Goal: Transaction & Acquisition: Purchase product/service

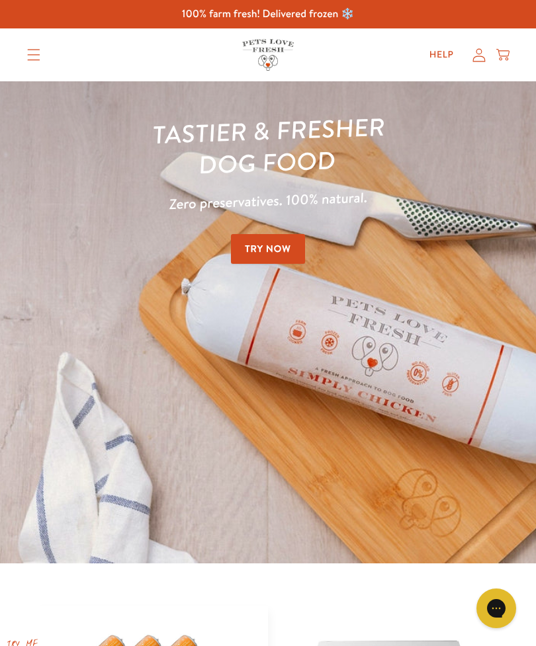
click at [24, 39] on summary "Translation missing: en.sections.header.menu" at bounding box center [34, 54] width 34 height 33
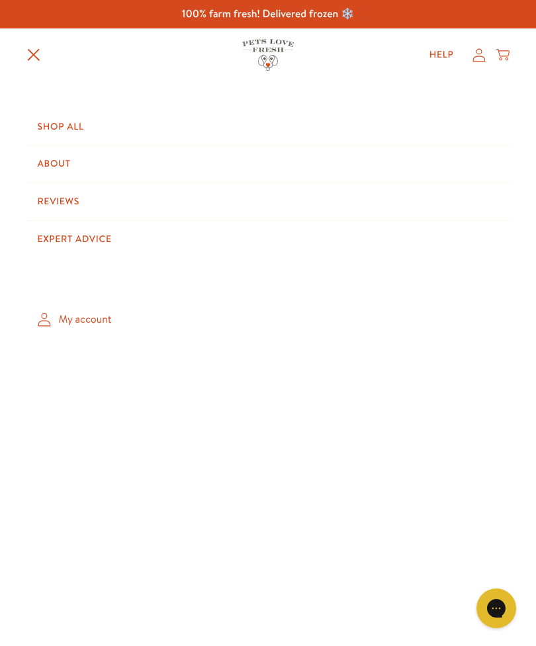
click at [77, 132] on link "Shop All" at bounding box center [268, 126] width 482 height 37
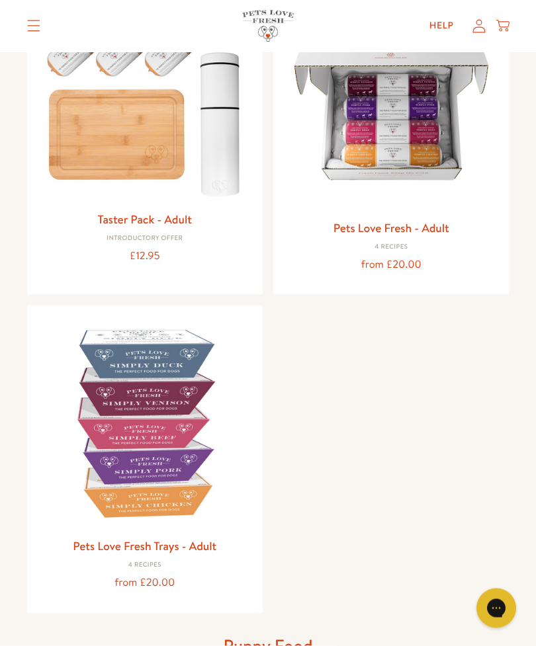
scroll to position [210, 0]
click at [161, 452] on img at bounding box center [145, 423] width 215 height 215
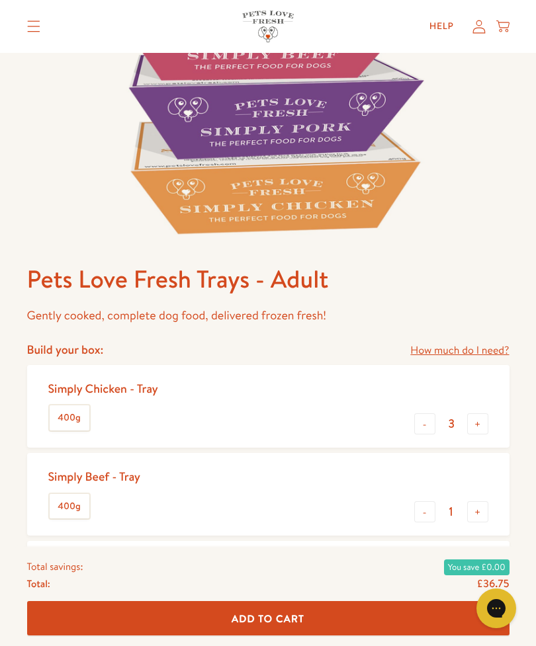
scroll to position [325, 0]
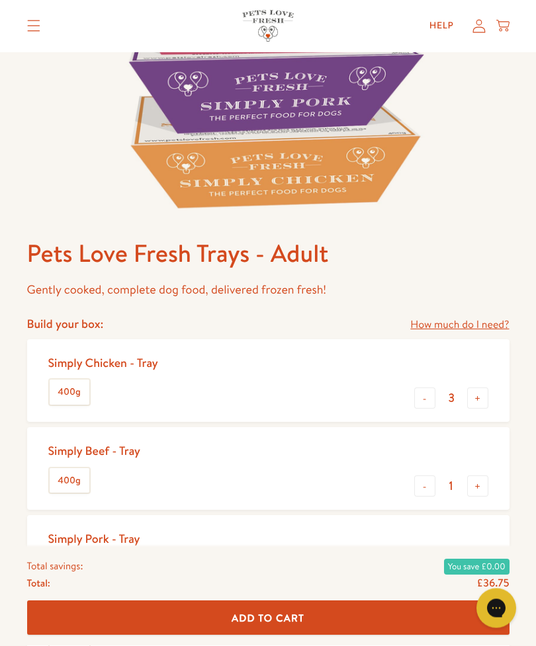
click at [125, 362] on div "Simply Chicken - Tray" at bounding box center [103, 363] width 110 height 15
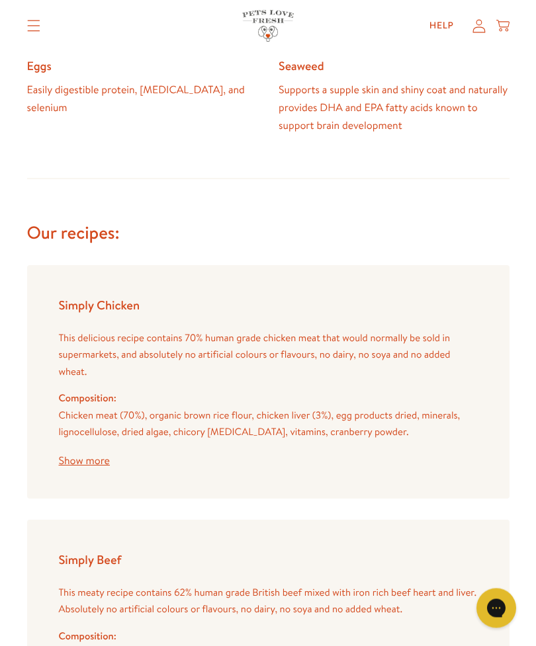
scroll to position [1919, 0]
click at [88, 456] on button "Show more" at bounding box center [84, 461] width 51 height 11
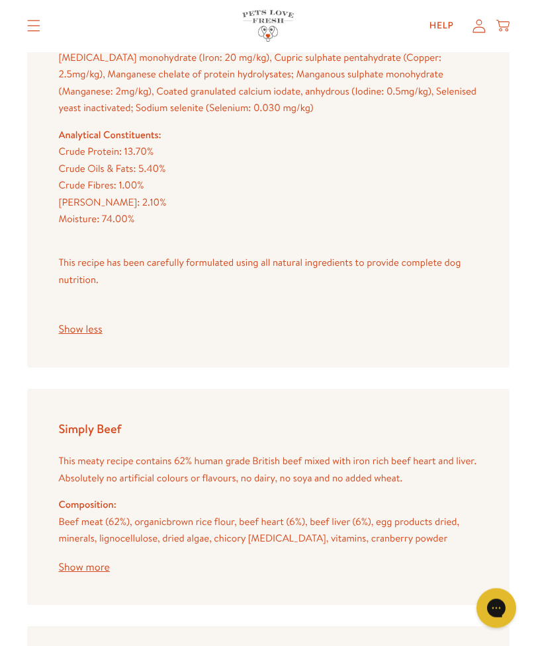
click at [103, 563] on button "Show more" at bounding box center [84, 568] width 51 height 11
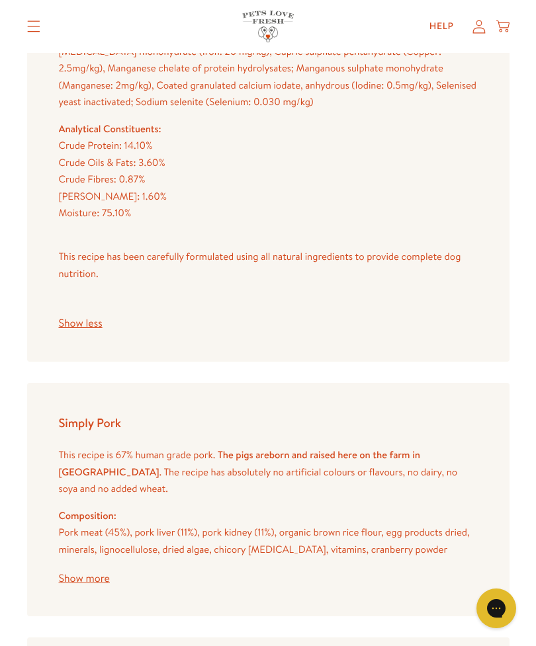
scroll to position [2990, 0]
click at [97, 573] on button "Show more" at bounding box center [84, 578] width 51 height 11
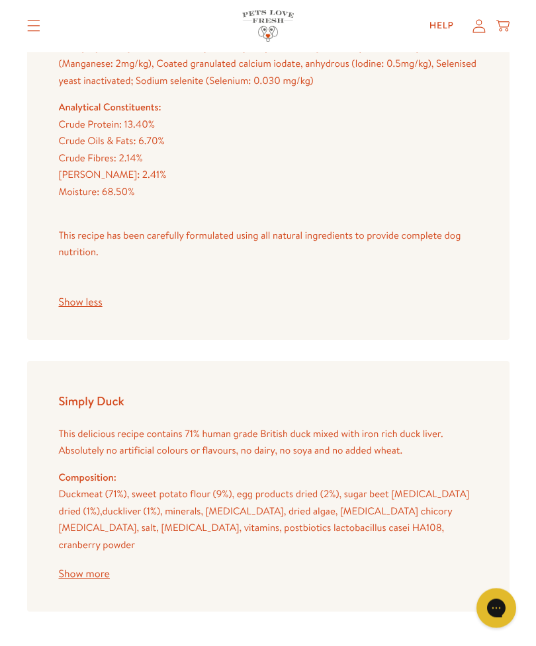
scroll to position [3613, 0]
click at [87, 569] on button "Show more" at bounding box center [84, 574] width 51 height 11
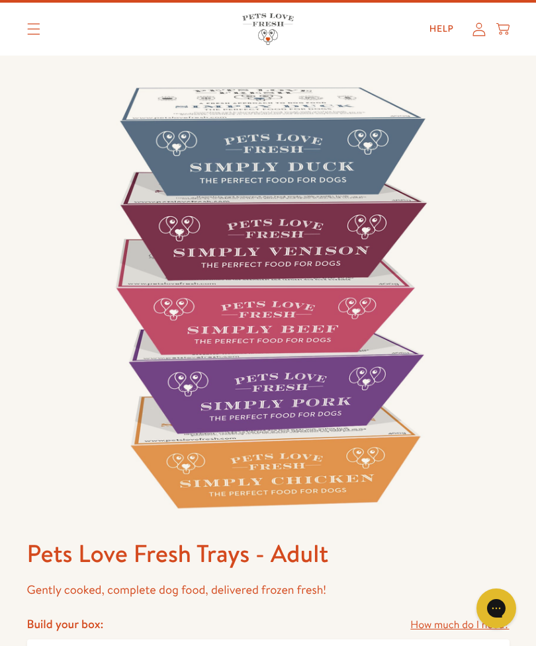
scroll to position [0, 0]
